Goal: Transaction & Acquisition: Purchase product/service

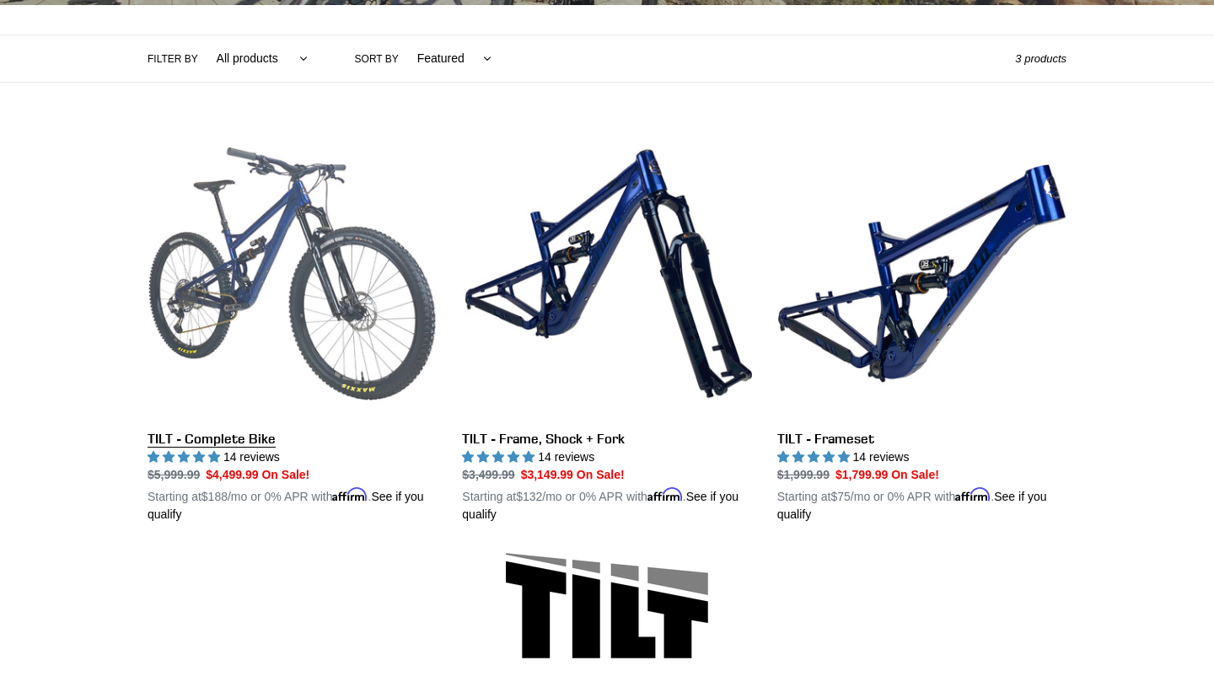
scroll to position [374, 0]
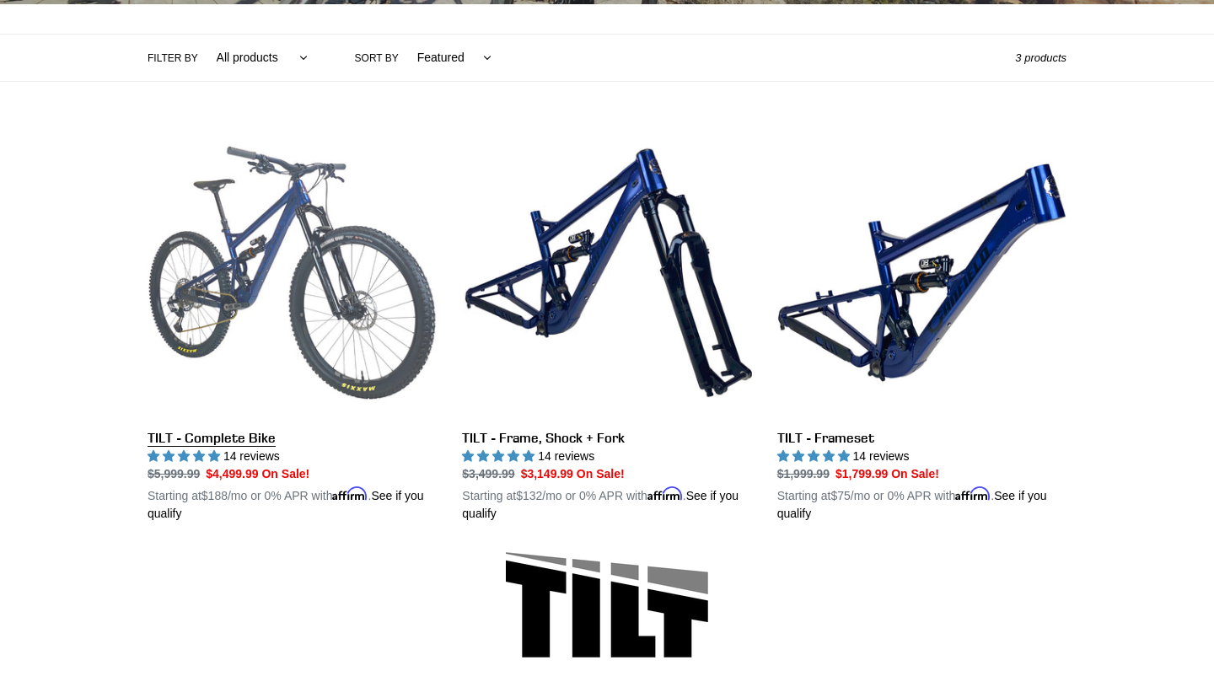
click at [300, 220] on link "TILT - Complete Bike" at bounding box center [292, 325] width 289 height 395
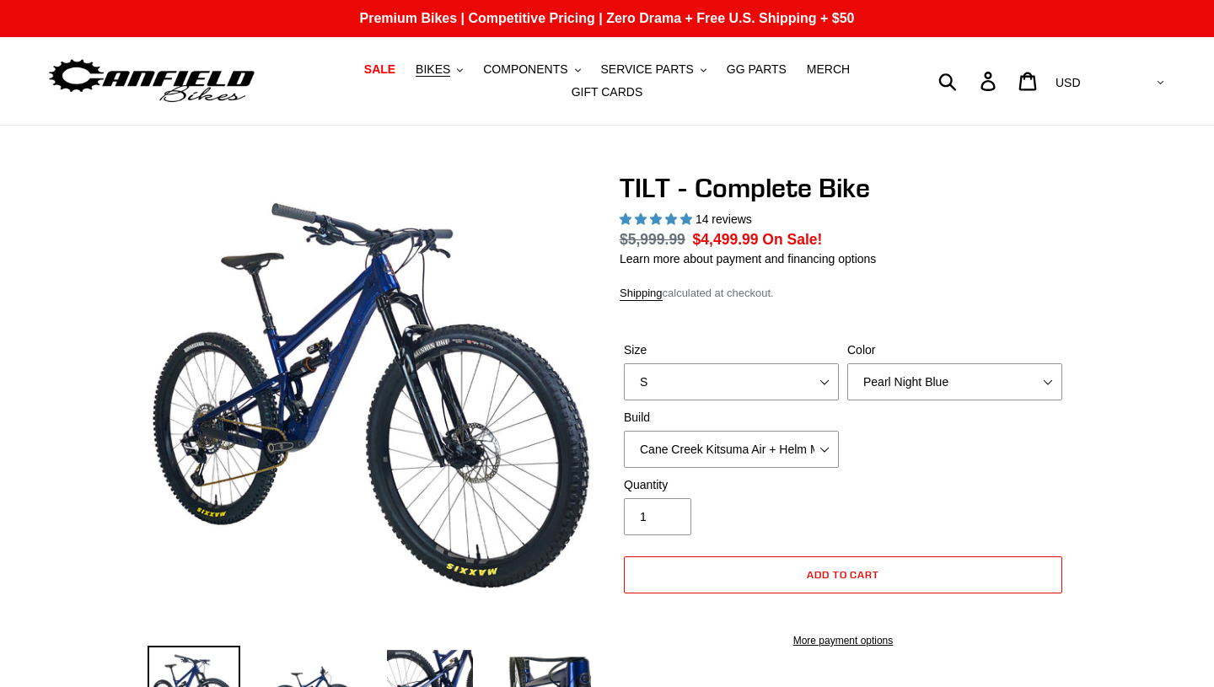
scroll to position [1188, 0]
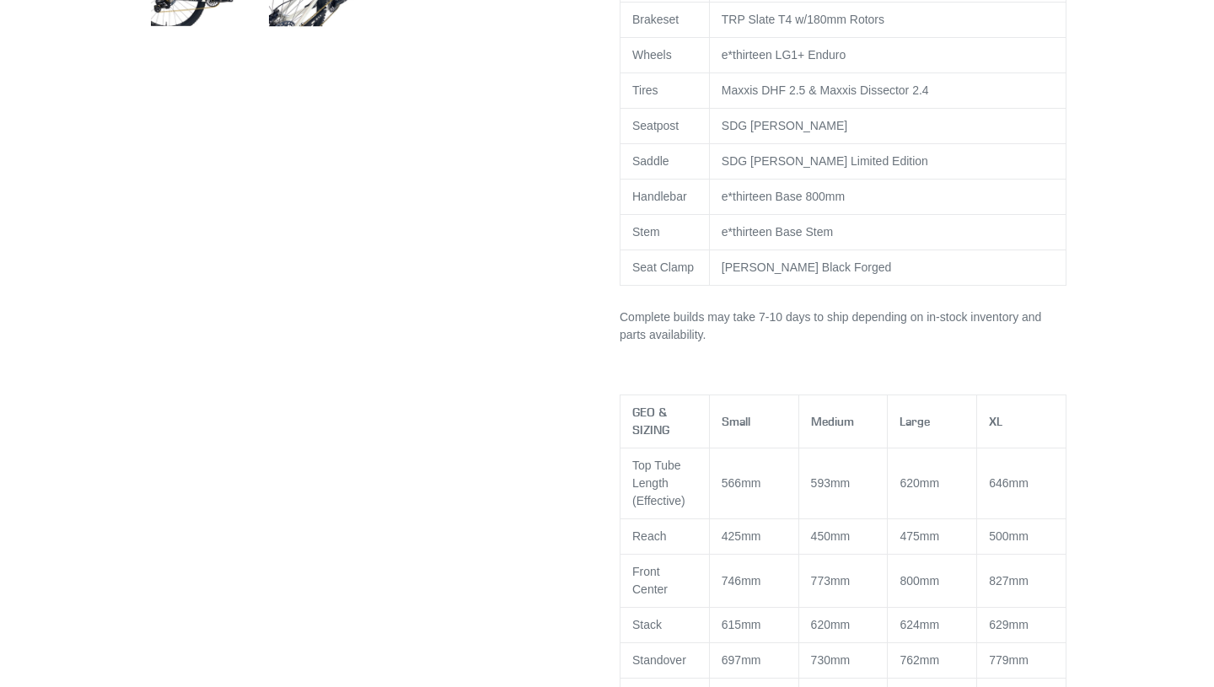
select select "highest-rating"
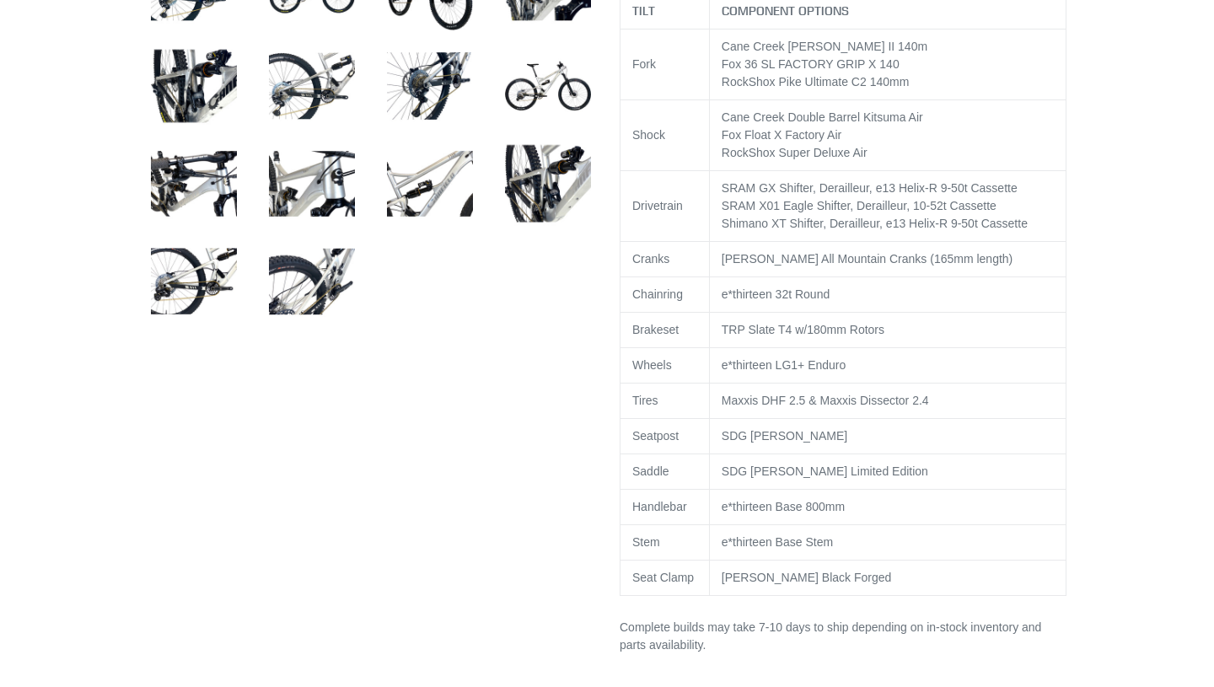
scroll to position [894, 0]
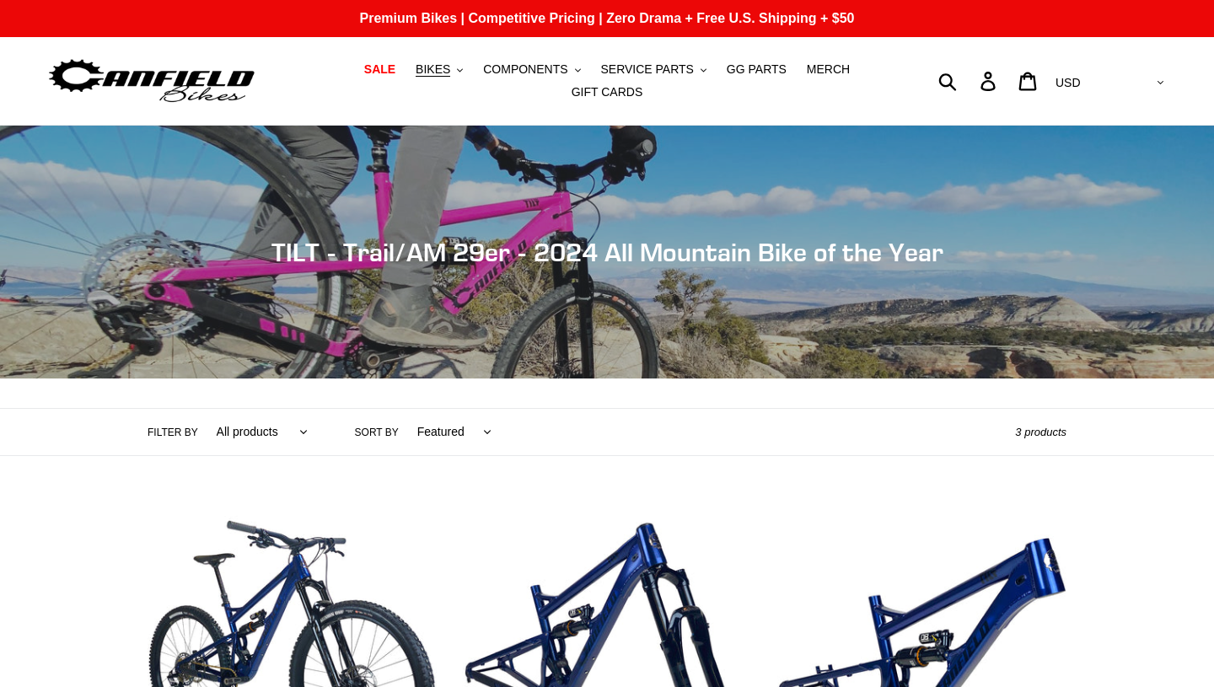
scroll to position [374, 0]
